Goal: Information Seeking & Learning: Learn about a topic

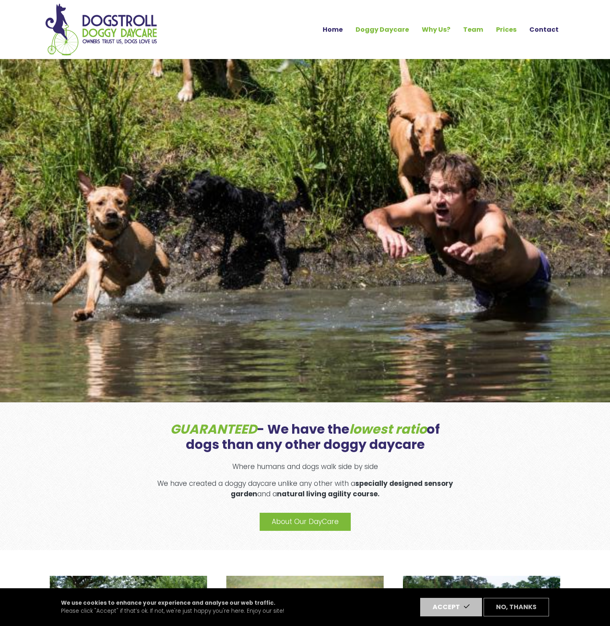
click at [538, 29] on link "Contact" at bounding box center [544, 30] width 42 height 14
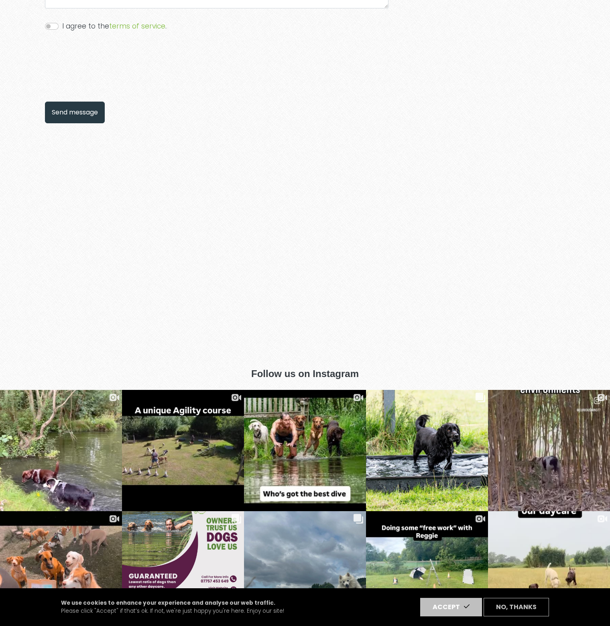
scroll to position [803, 0]
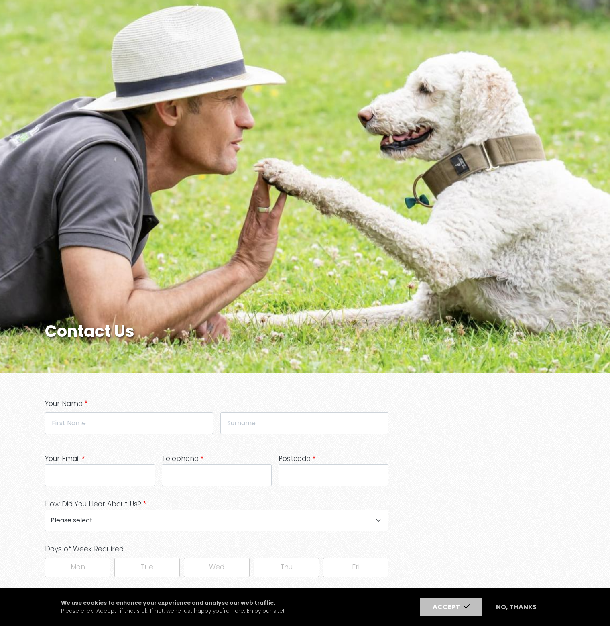
scroll to position [0, 0]
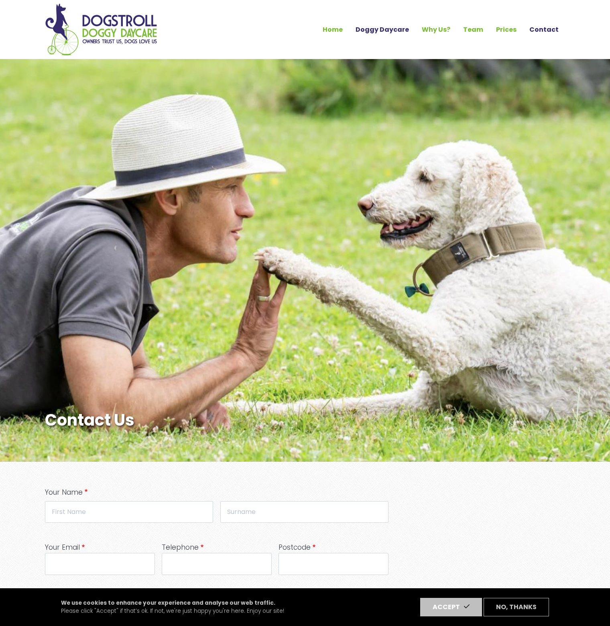
click at [376, 27] on link "Doggy Daycare" at bounding box center [382, 30] width 66 height 14
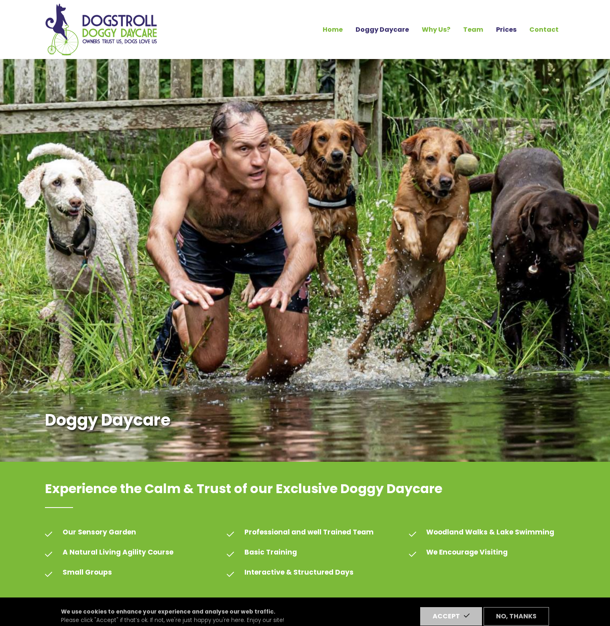
click at [510, 30] on link "Prices" at bounding box center [506, 30] width 33 height 14
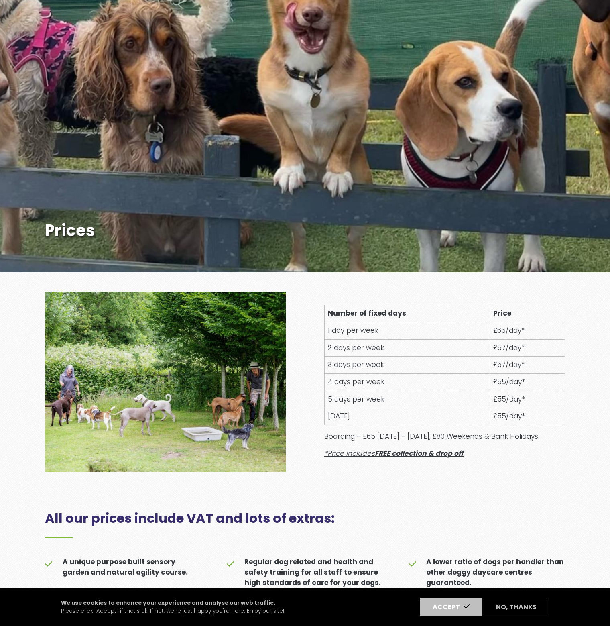
scroll to position [201, 0]
